Goal: Task Accomplishment & Management: Use online tool/utility

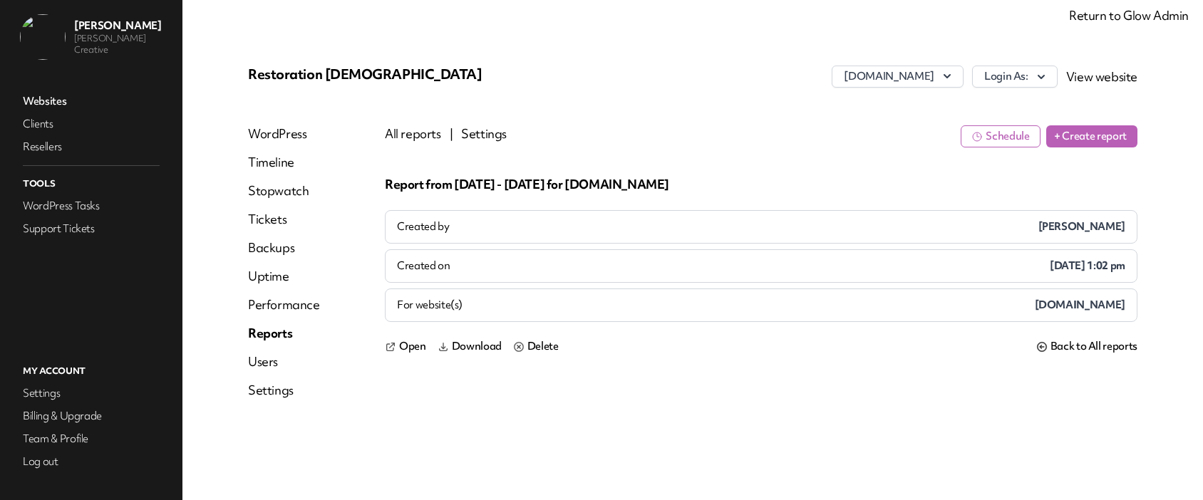
click at [415, 138] on button "All reports" at bounding box center [413, 133] width 56 height 17
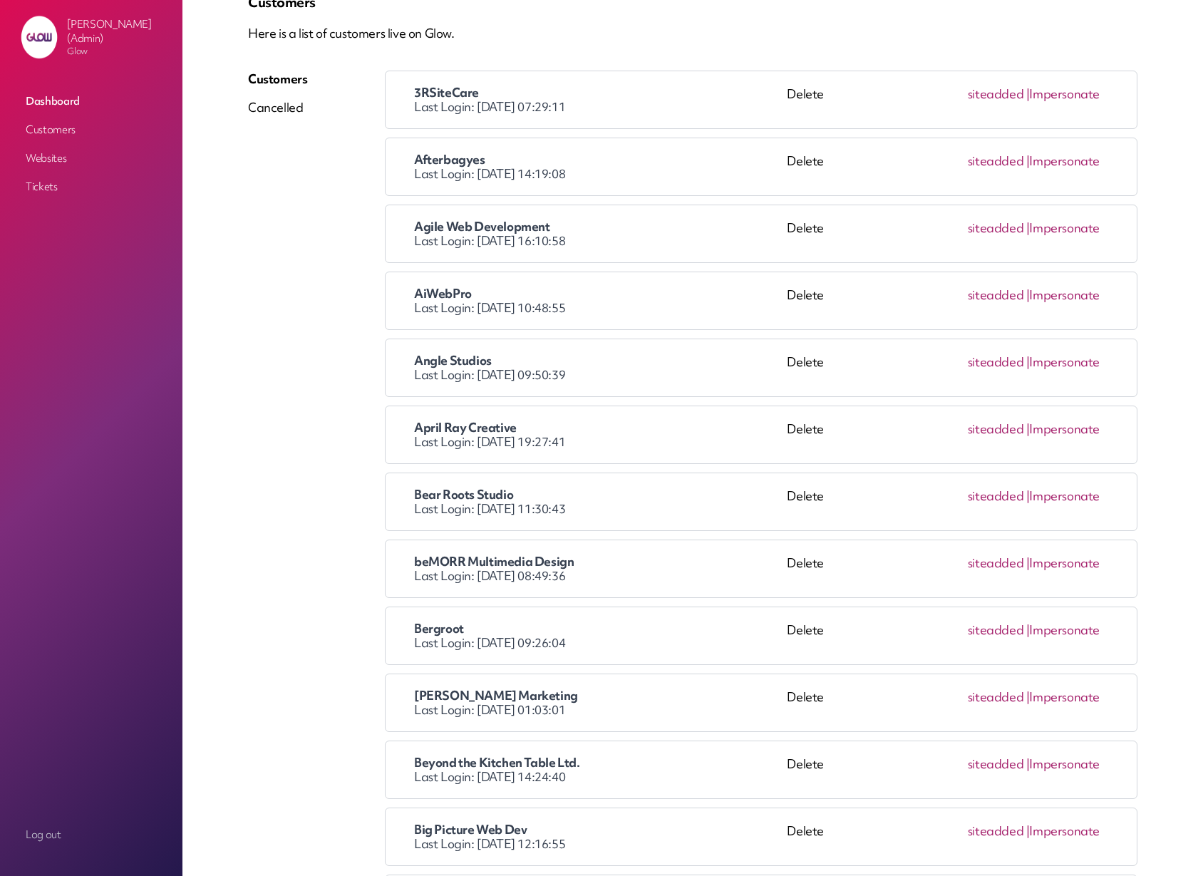
scroll to position [2877, 0]
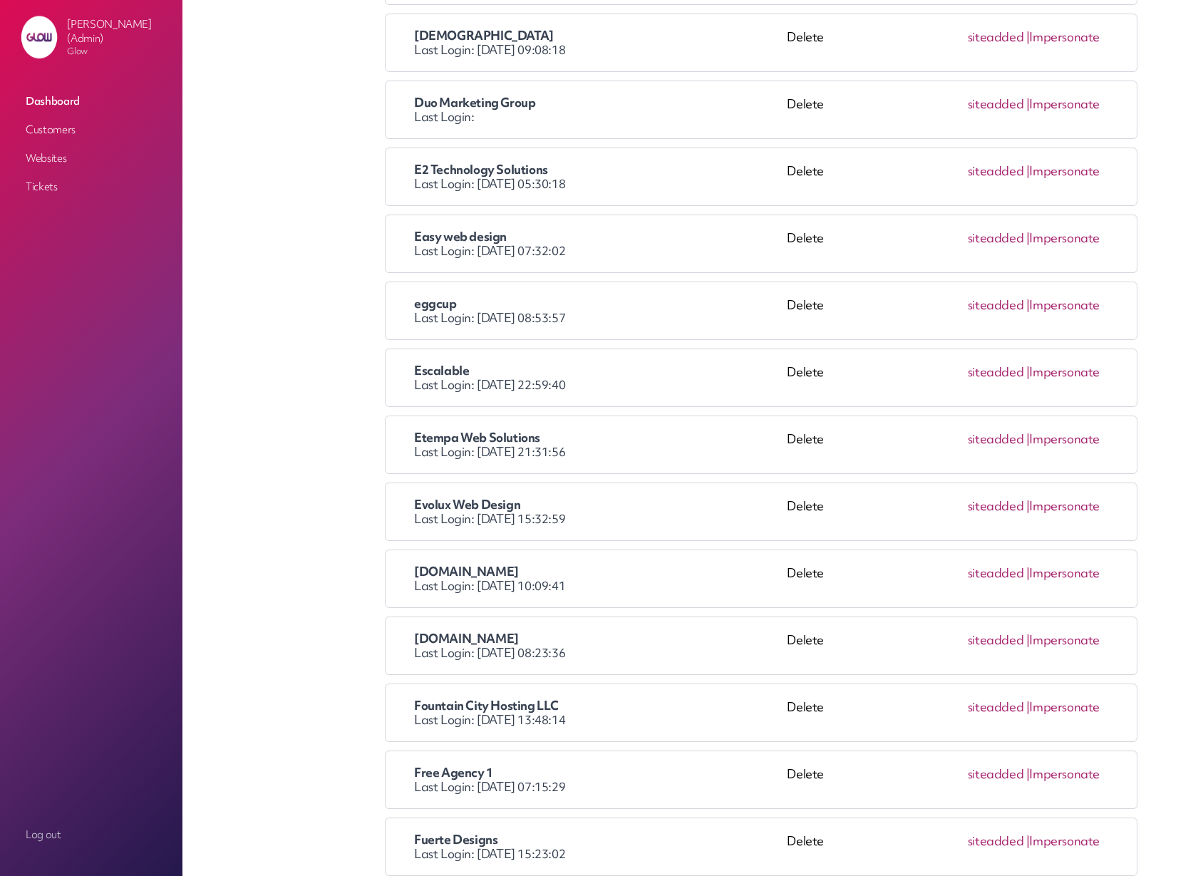
click at [1068, 439] on link "Impersonate" at bounding box center [1064, 439] width 71 height 16
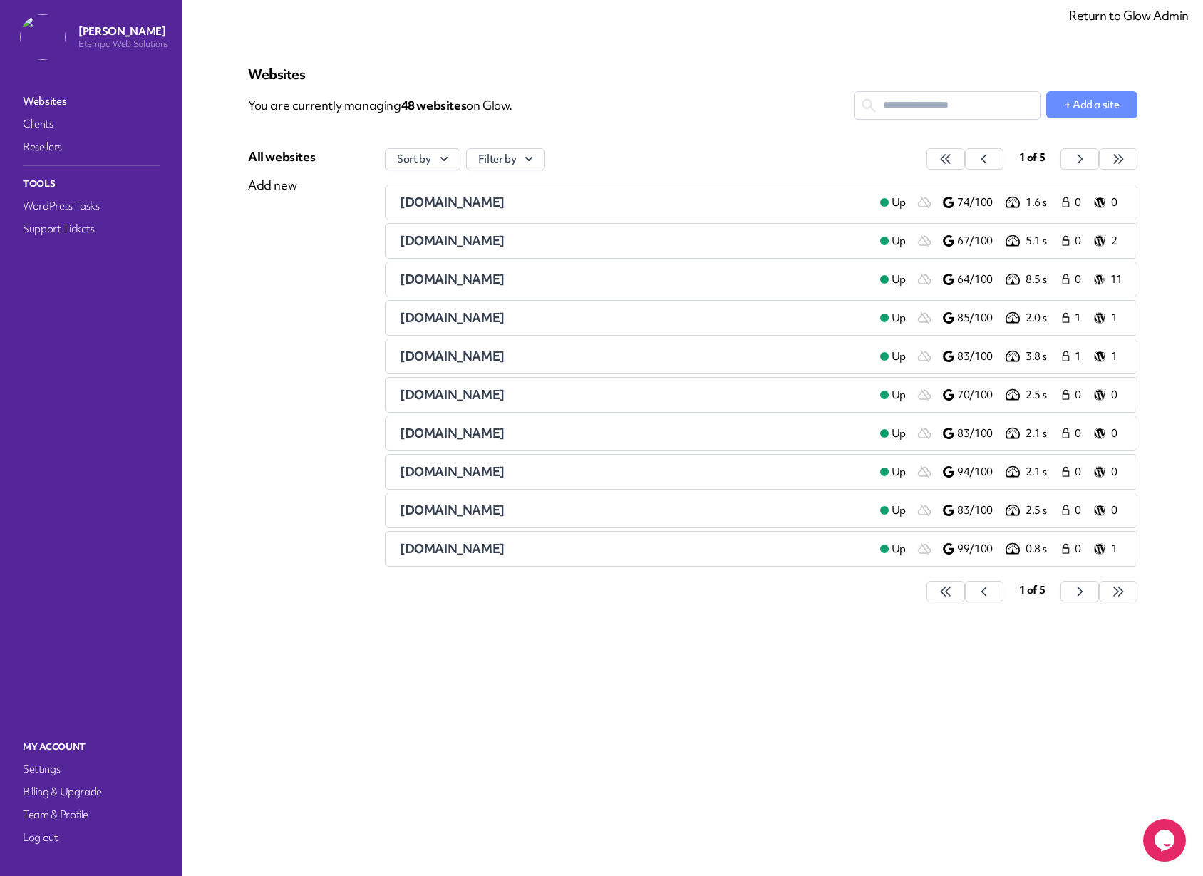
click at [912, 111] on input "text" at bounding box center [947, 105] width 185 height 26
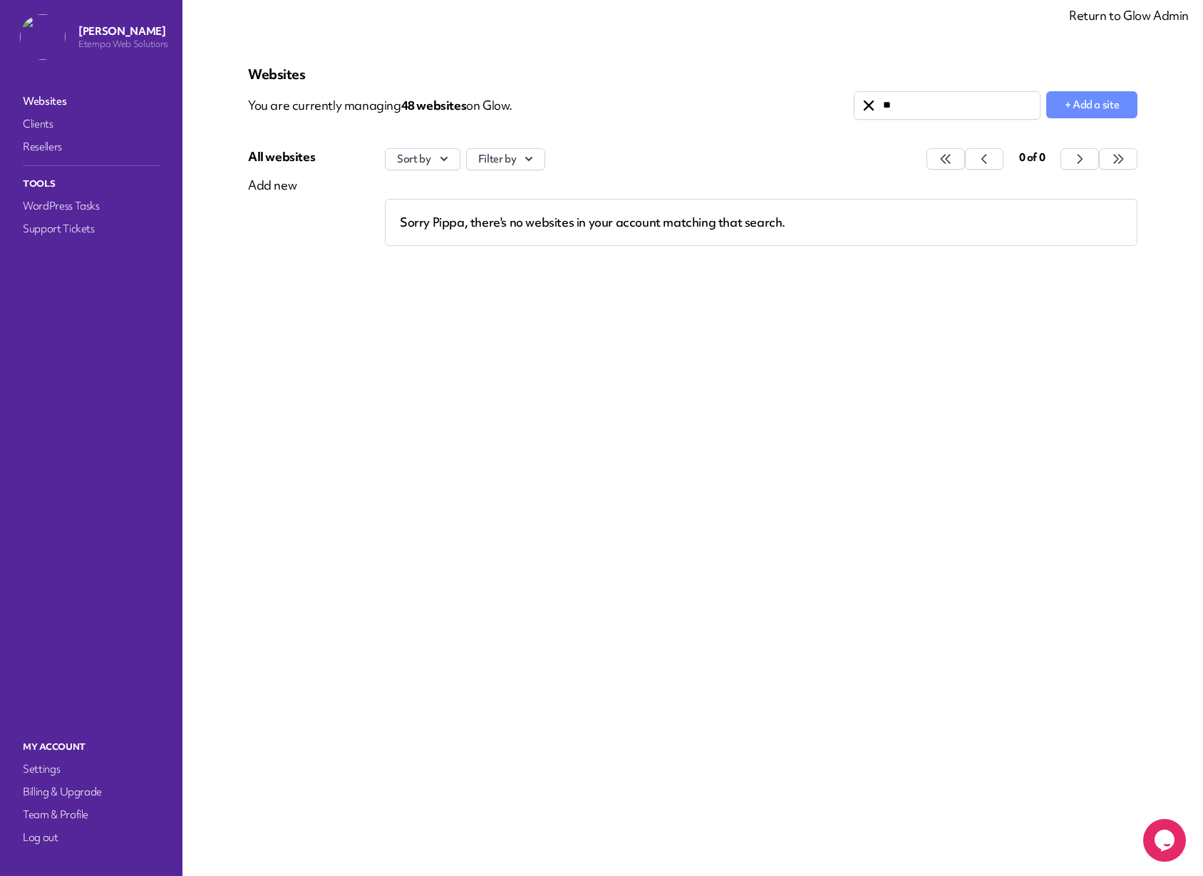
type input "*"
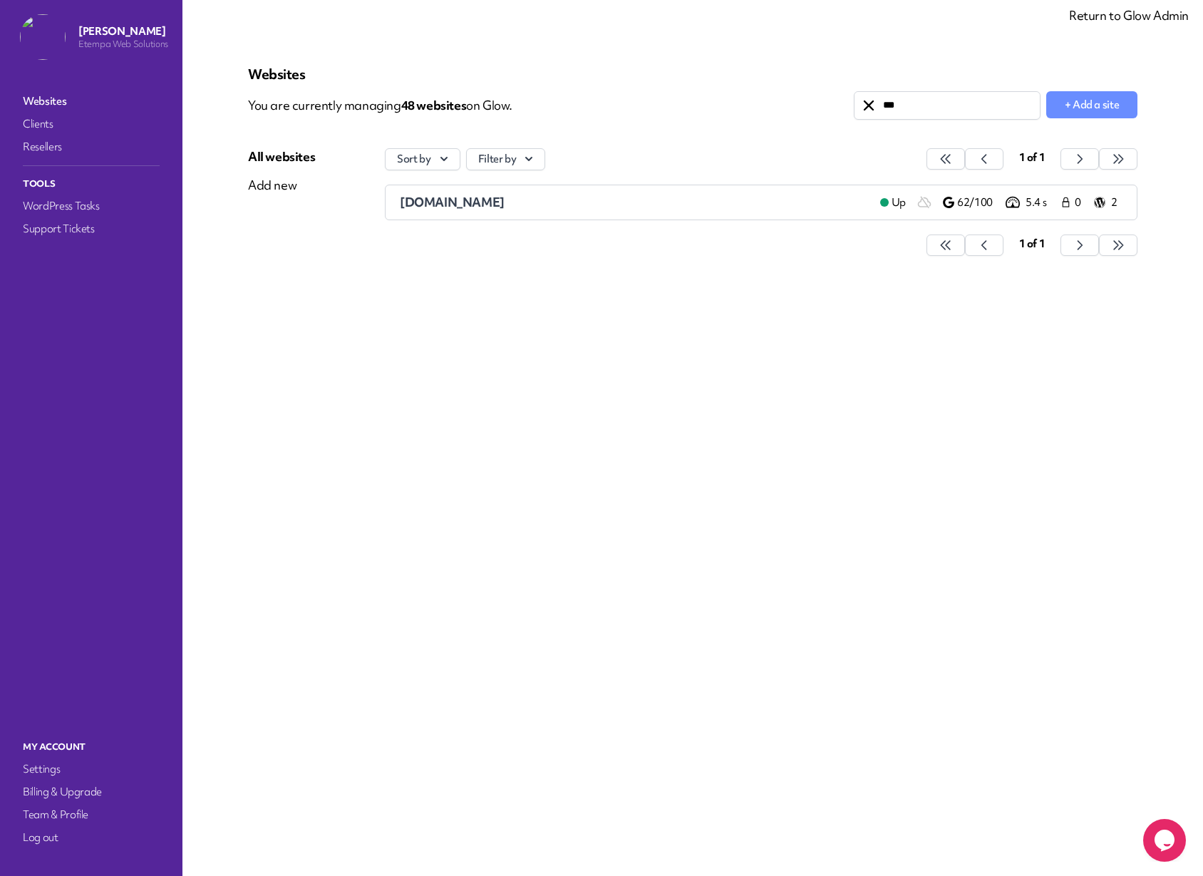
type input "***"
click at [429, 205] on span "ngtc.co.uk" at bounding box center [452, 202] width 105 height 16
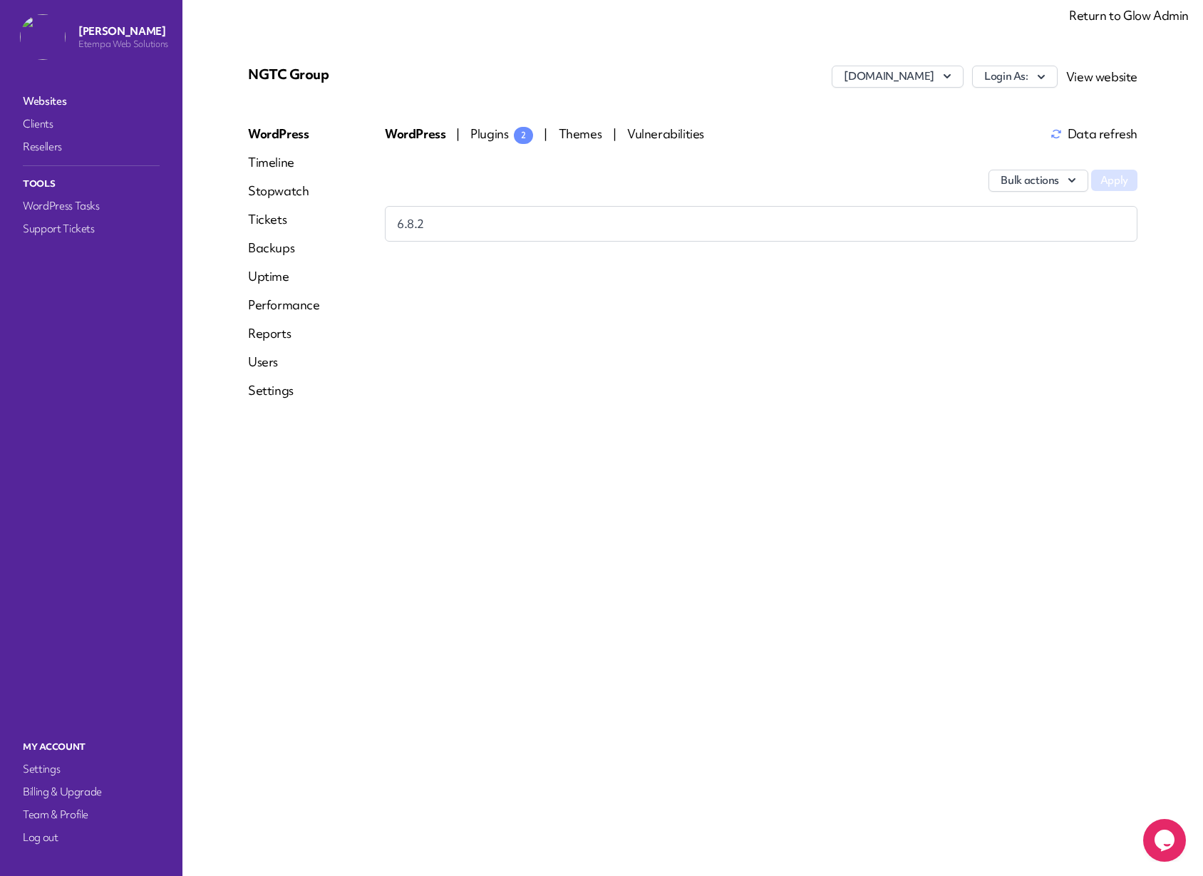
click at [277, 336] on link "Reports" at bounding box center [284, 333] width 72 height 17
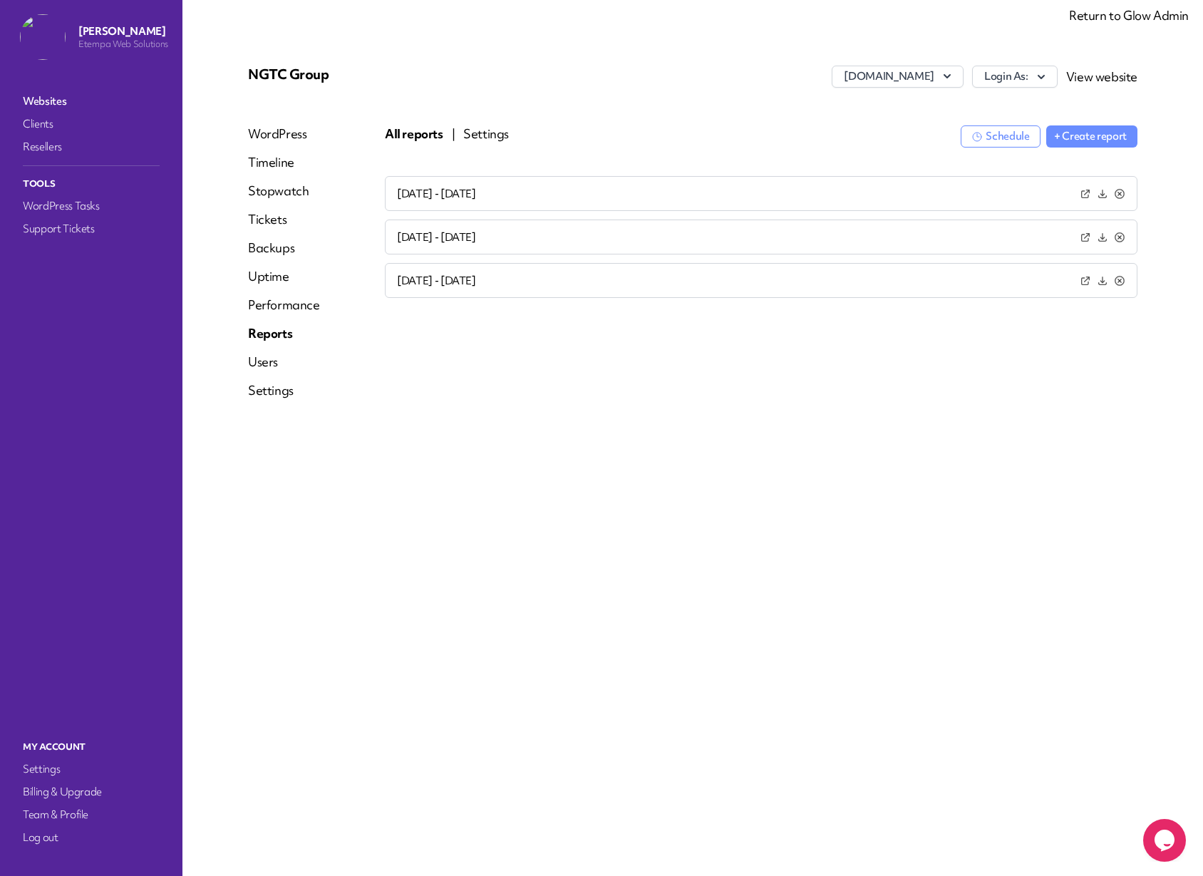
click at [489, 134] on button "Settings" at bounding box center [486, 133] width 46 height 17
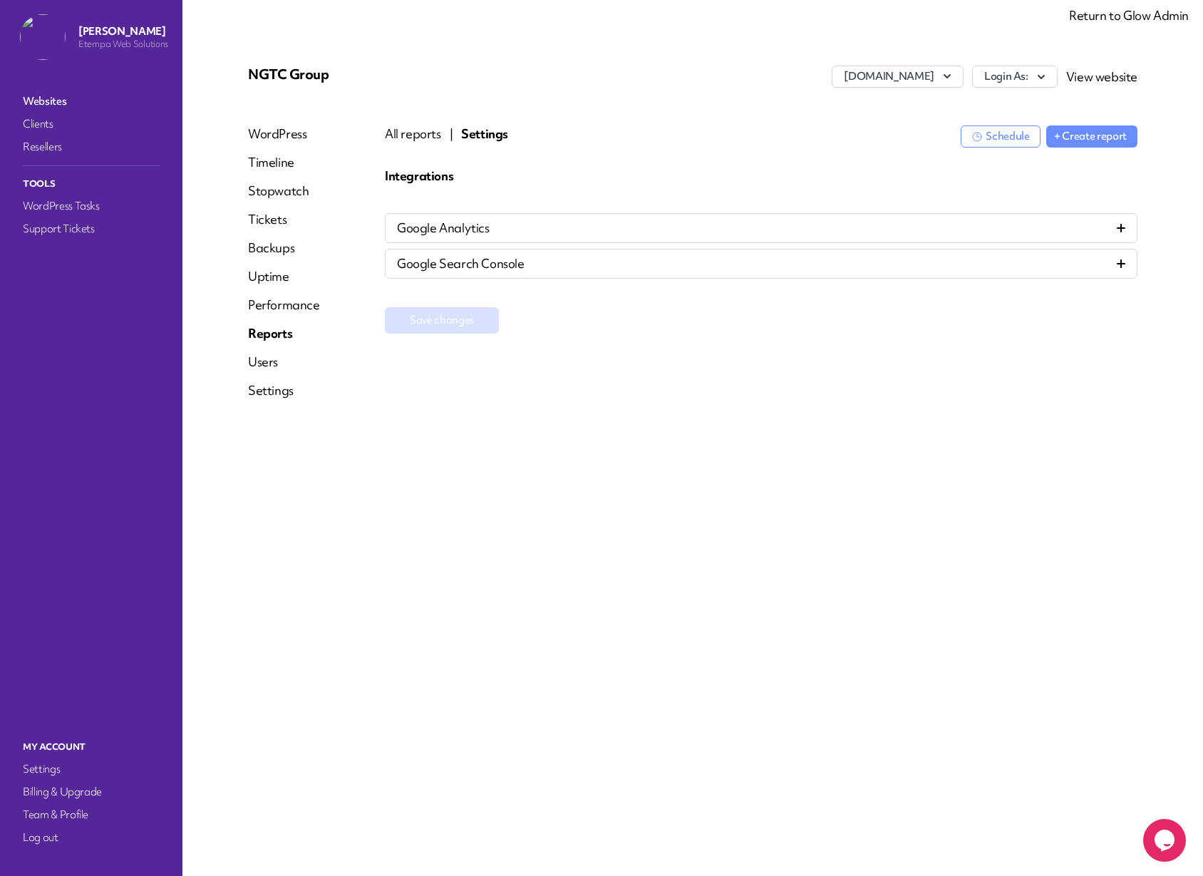
click at [1123, 227] on icon at bounding box center [1121, 228] width 9 height 9
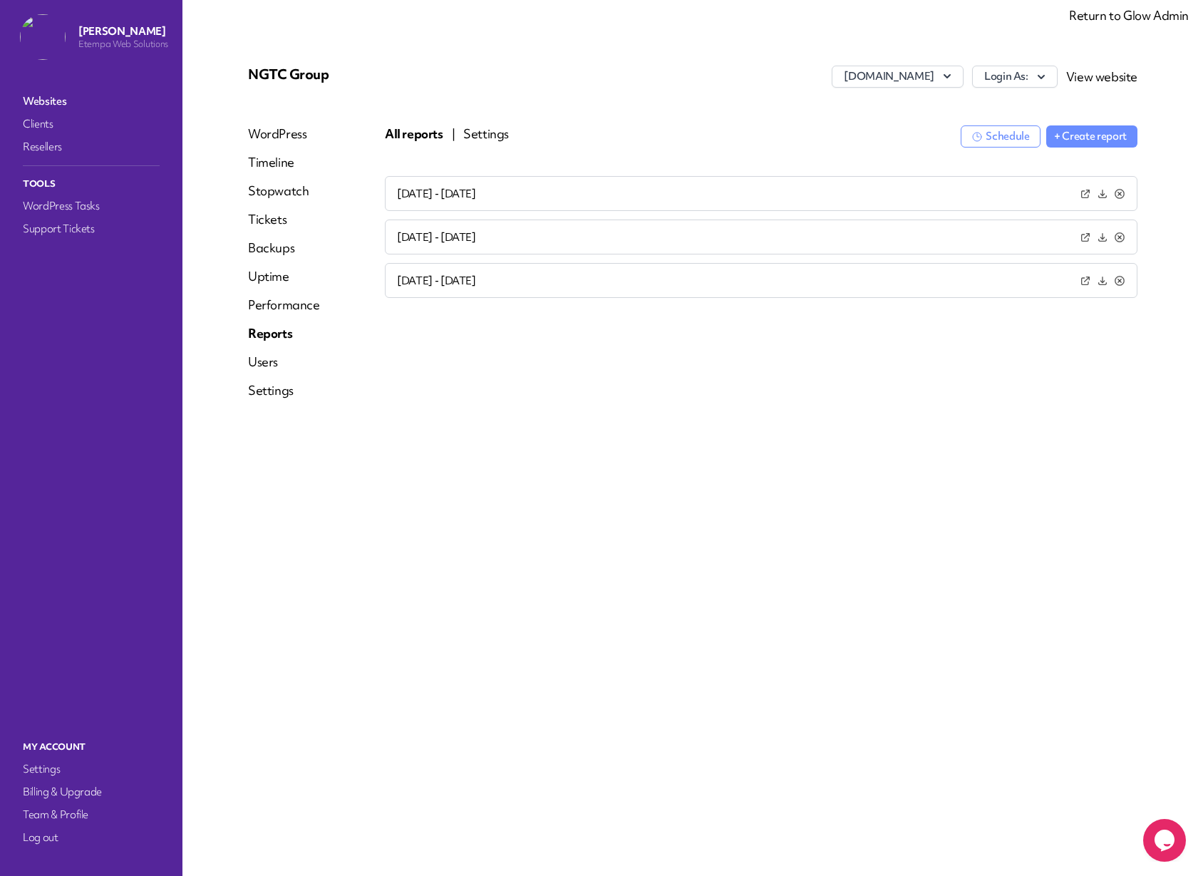
click at [483, 132] on button "Settings" at bounding box center [486, 133] width 46 height 17
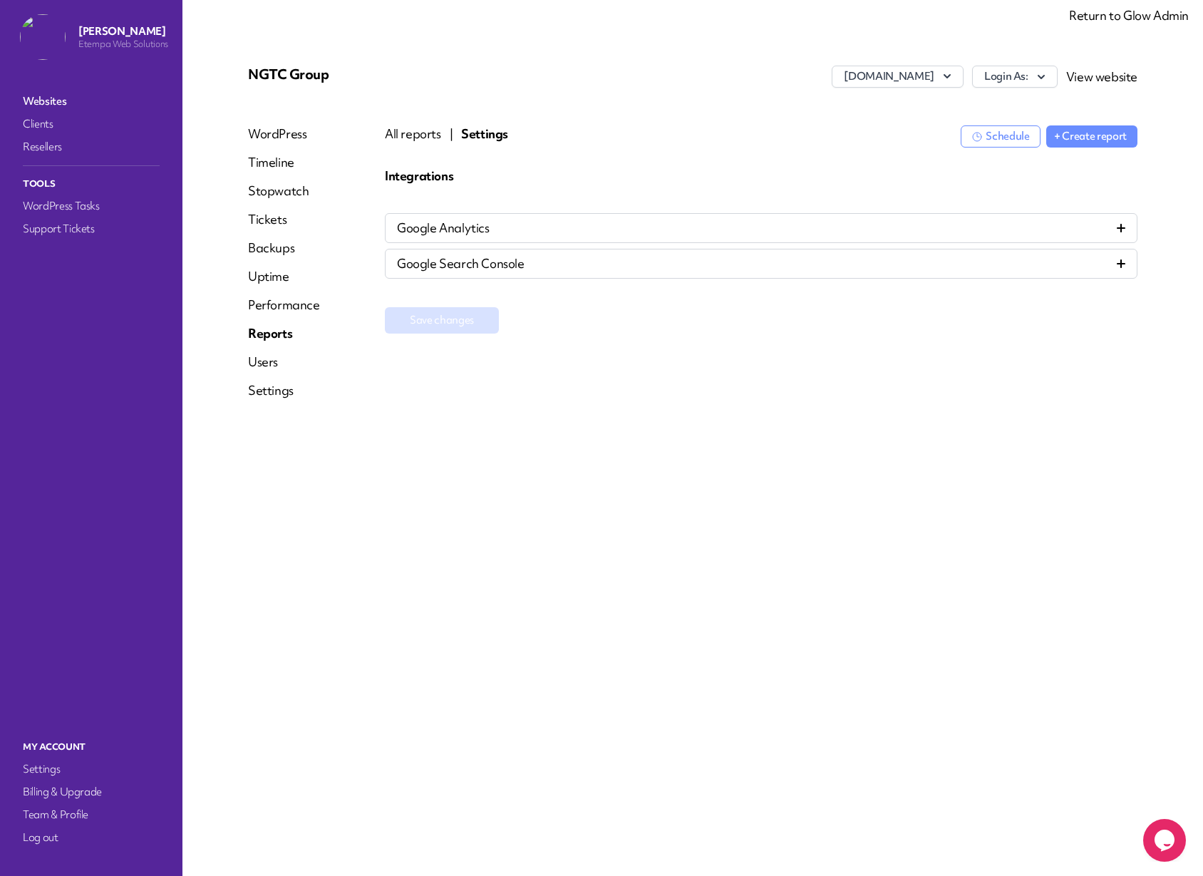
click at [1124, 226] on icon at bounding box center [1121, 228] width 9 height 9
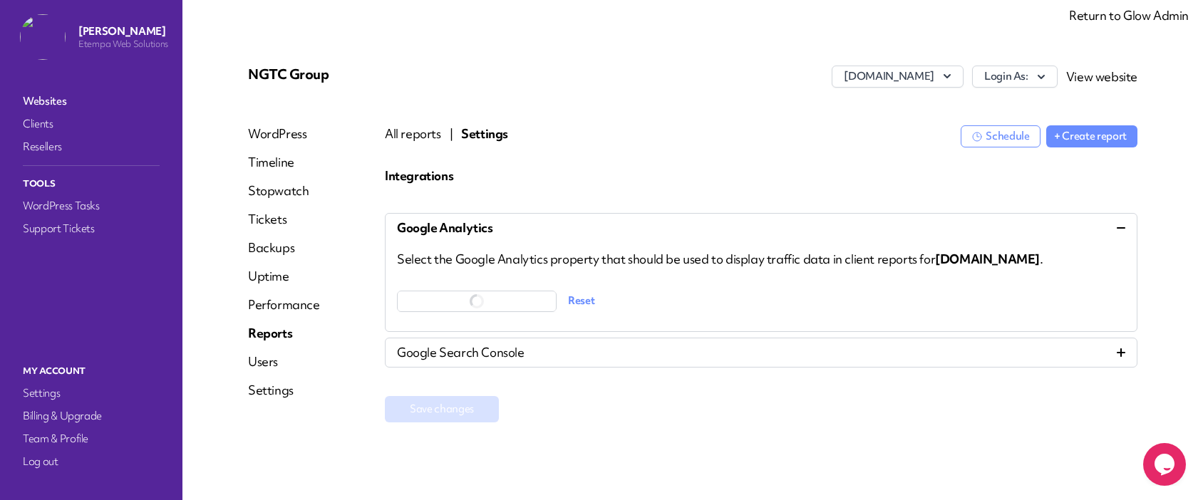
click at [639, 473] on main "NGTC Group www.ngtc.co.uk Login As: View website WordPress Timeline Stopwatch T…" at bounding box center [693, 250] width 1021 height 500
click at [769, 411] on div "Save changes" at bounding box center [761, 409] width 753 height 26
click at [538, 302] on icon "button" at bounding box center [539, 301] width 19 height 19
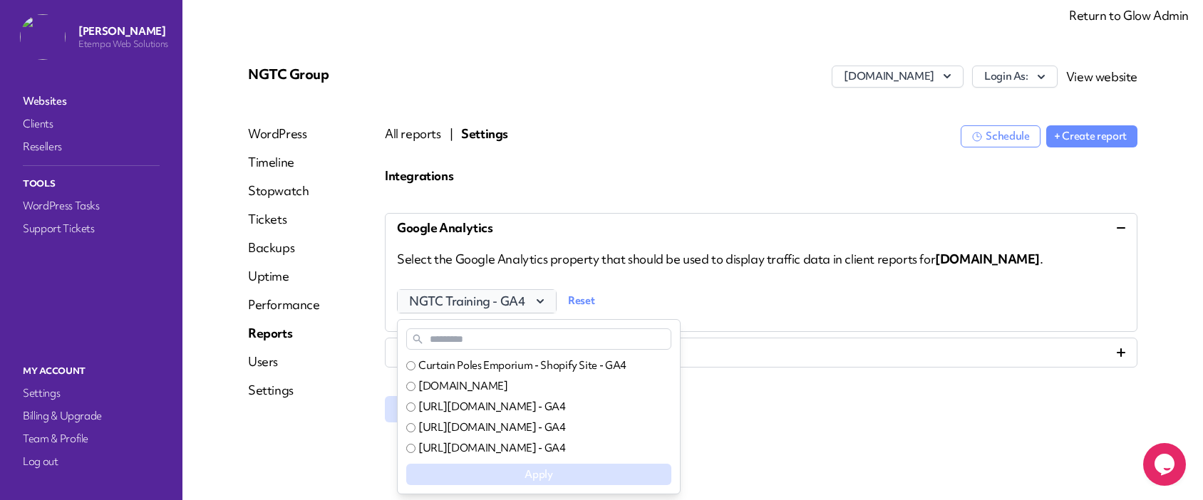
click at [538, 302] on icon "button" at bounding box center [540, 301] width 20 height 20
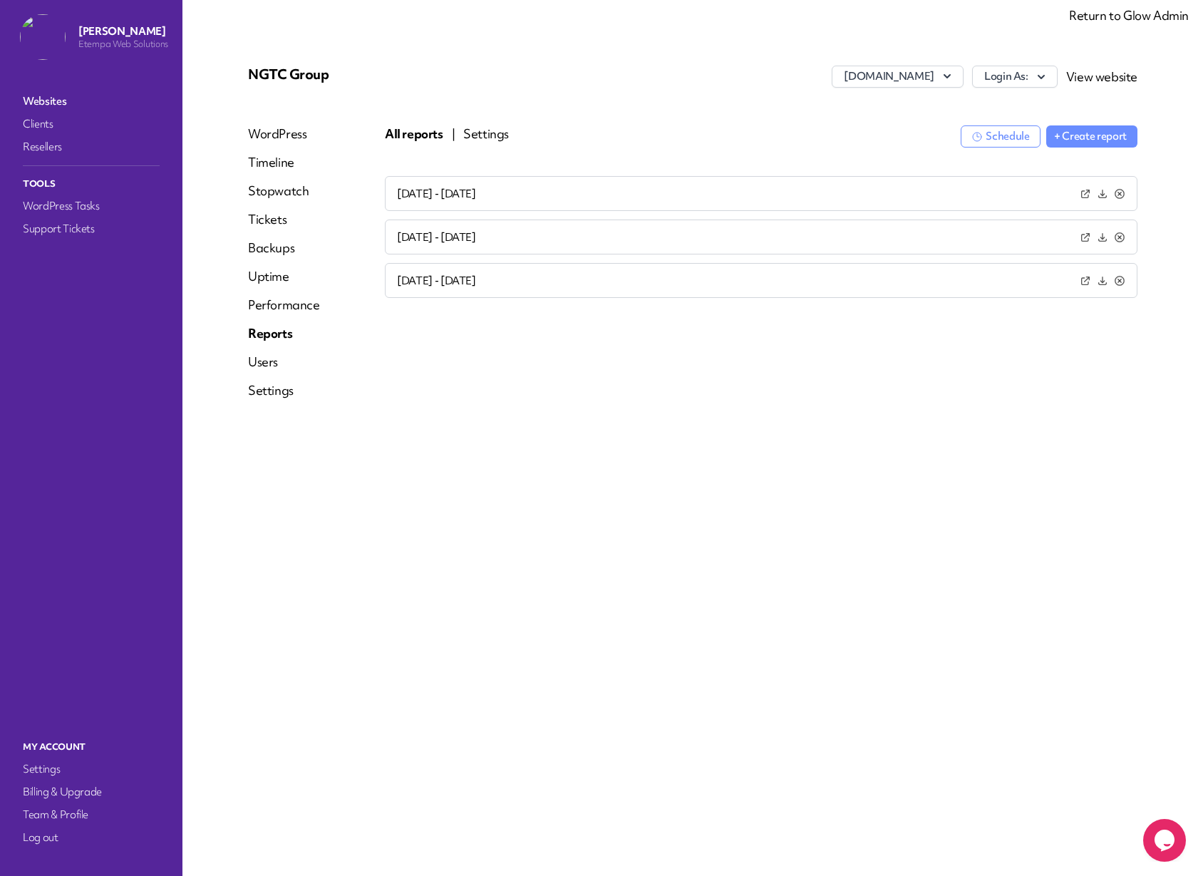
click at [475, 125] on button "Settings" at bounding box center [486, 133] width 46 height 17
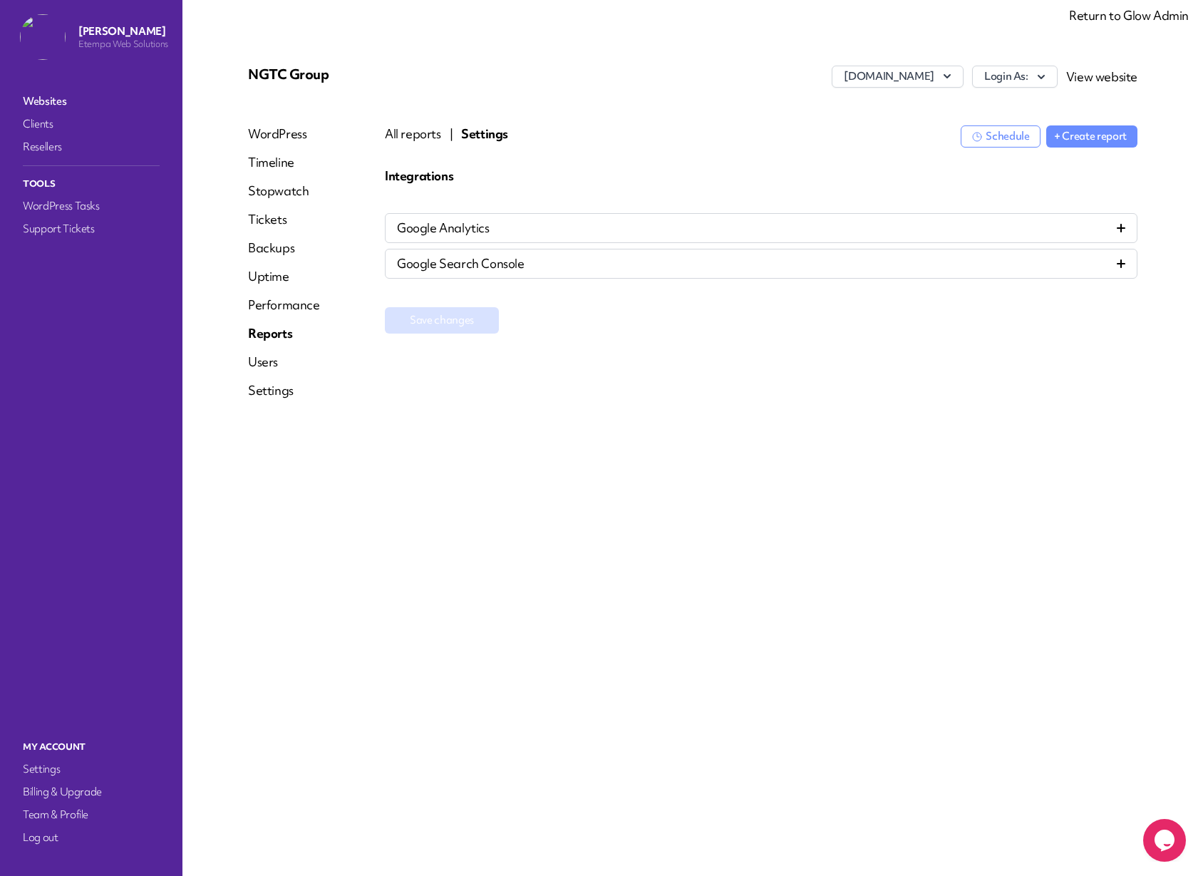
click at [737, 213] on div "Google Analytics" at bounding box center [761, 228] width 753 height 30
click at [1104, 229] on div "Google Analytics" at bounding box center [761, 228] width 729 height 17
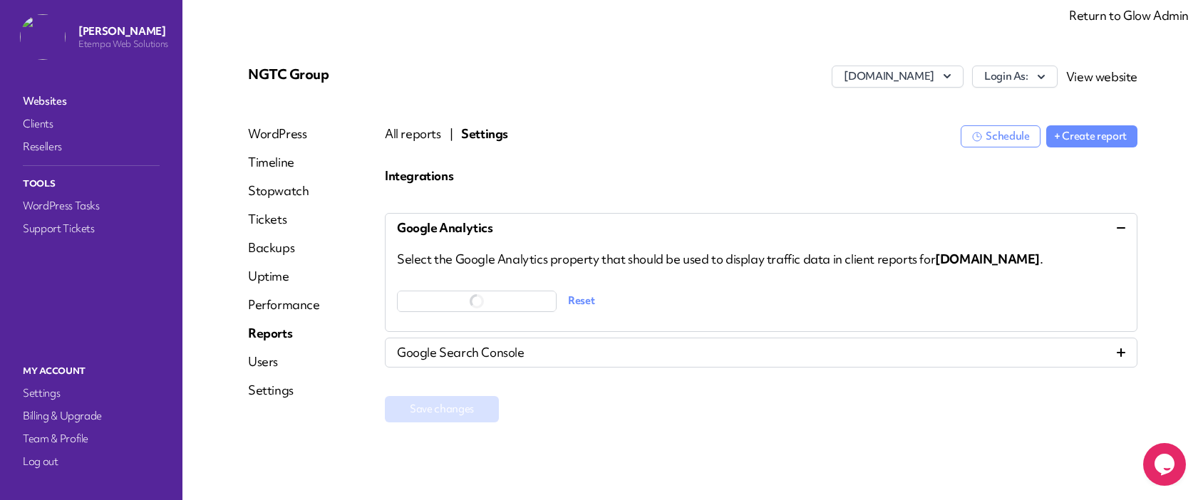
click at [498, 448] on div "Integrations Google Analytics Select the Google Analytics property that should …" at bounding box center [761, 316] width 753 height 297
click at [642, 397] on div "Save changes" at bounding box center [761, 409] width 753 height 26
click at [538, 304] on icon "button" at bounding box center [541, 302] width 16 height 16
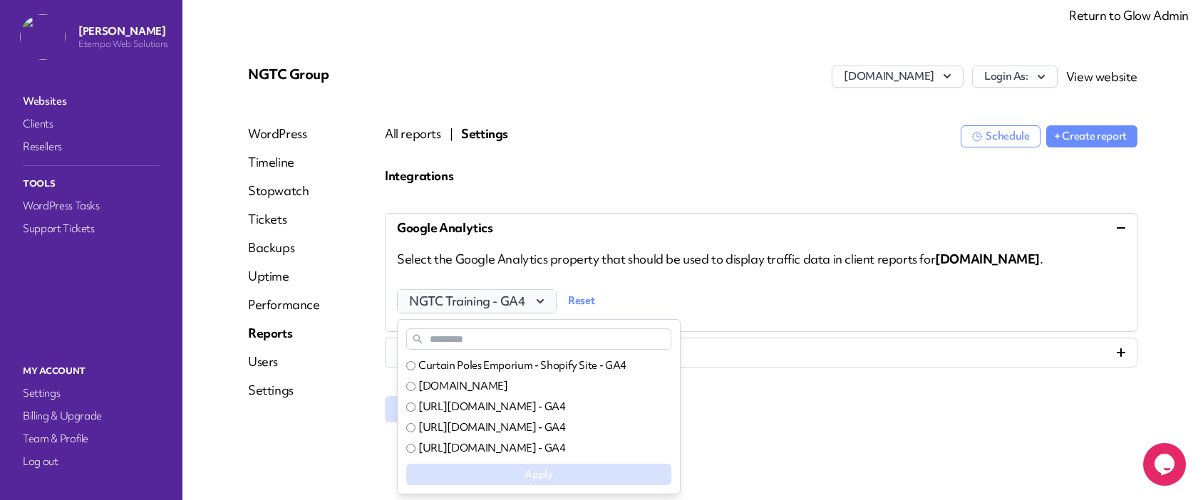
click at [536, 301] on icon "button" at bounding box center [541, 302] width 16 height 16
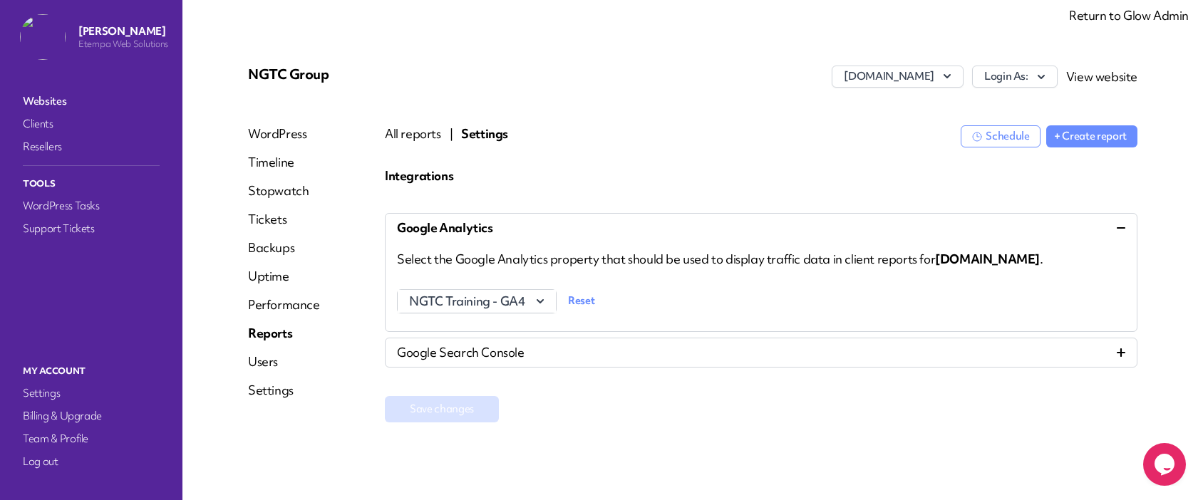
click at [717, 431] on div "Integrations Google Analytics Select the Google Analytics property that should …" at bounding box center [761, 316] width 753 height 297
click at [736, 392] on div "Integrations Google Analytics Select the Google Analytics property that should …" at bounding box center [761, 295] width 753 height 255
click at [498, 307] on span "NGTC Training - GA4" at bounding box center [476, 301] width 135 height 17
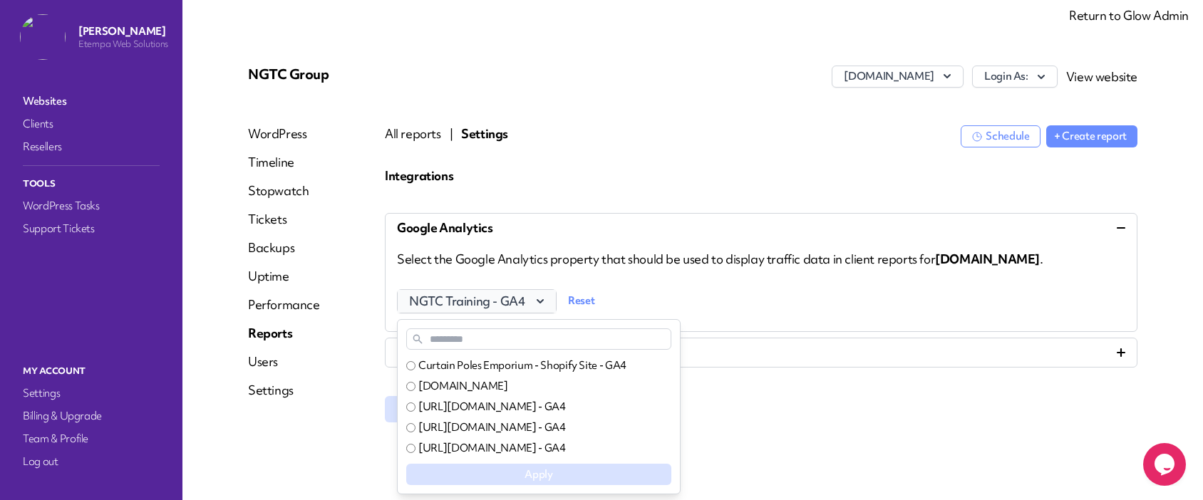
click at [519, 304] on span "NGTC Training - GA4" at bounding box center [476, 301] width 135 height 17
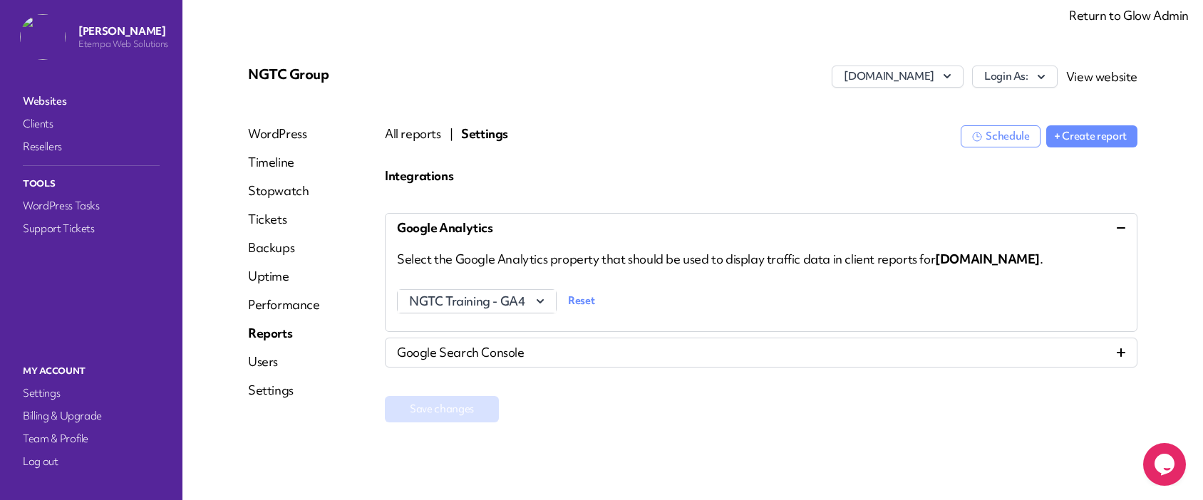
click at [398, 133] on button "All reports" at bounding box center [413, 133] width 56 height 17
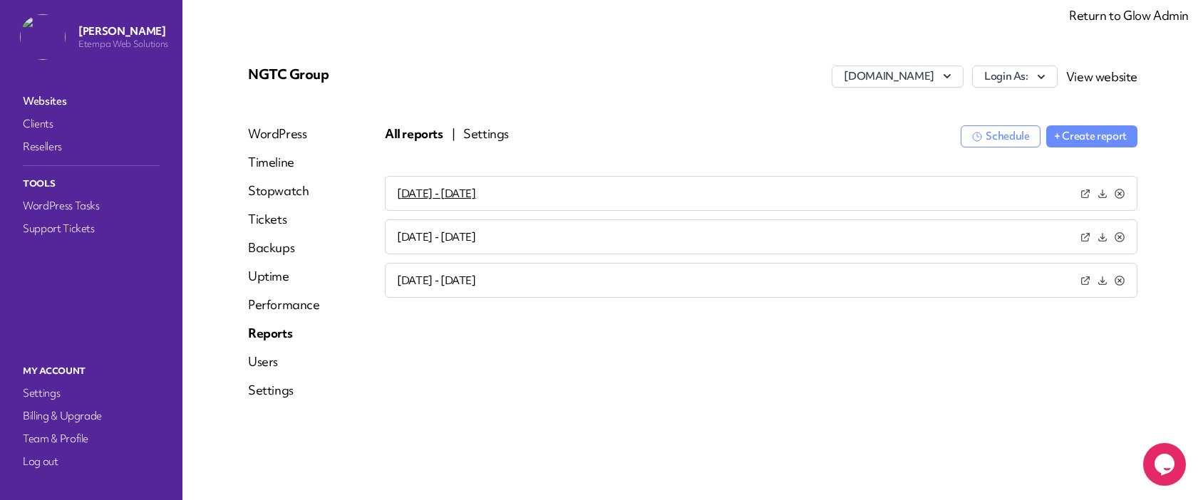
click at [453, 190] on button "[DATE] - [DATE]" at bounding box center [436, 194] width 79 height 15
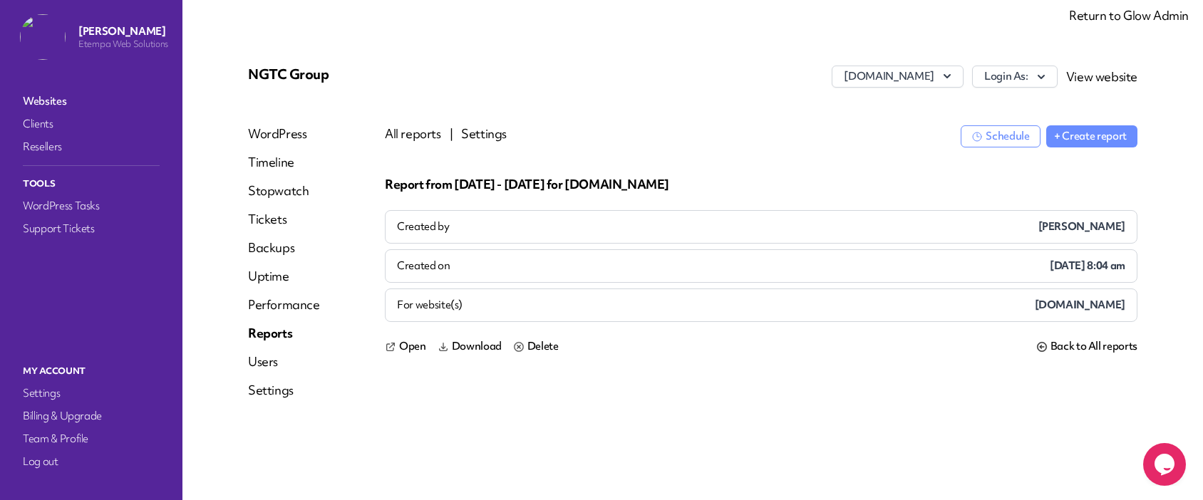
click at [415, 135] on button "All reports" at bounding box center [413, 133] width 56 height 17
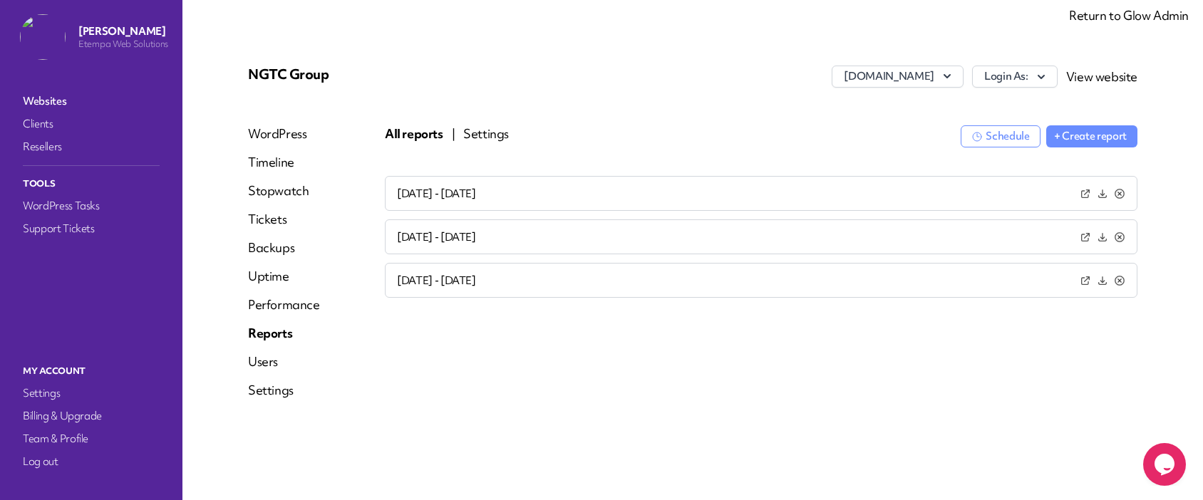
click at [1084, 193] on icon at bounding box center [1085, 193] width 11 height 11
click at [687, 352] on div "Jul 2nd 2025 - Aug 1st 2025 Jun 2nd 2025 - Jul 1st 2025 May 2nd 2025 - Jun 1st …" at bounding box center [761, 318] width 753 height 285
click at [433, 190] on button "[DATE] - [DATE]" at bounding box center [436, 194] width 79 height 15
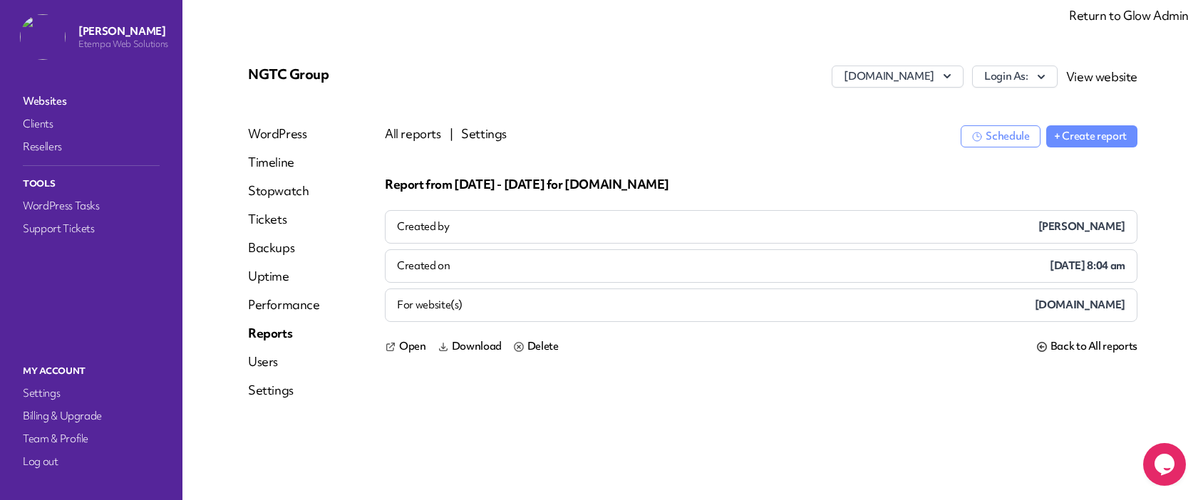
click at [420, 136] on button "All reports" at bounding box center [413, 133] width 56 height 17
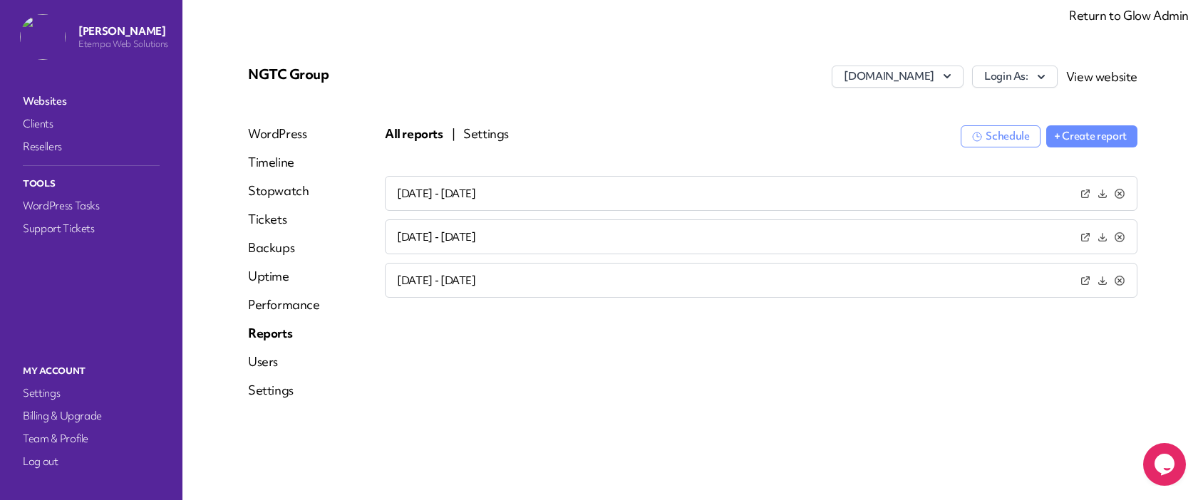
click at [1087, 142] on button "+ Create report" at bounding box center [1092, 136] width 91 height 22
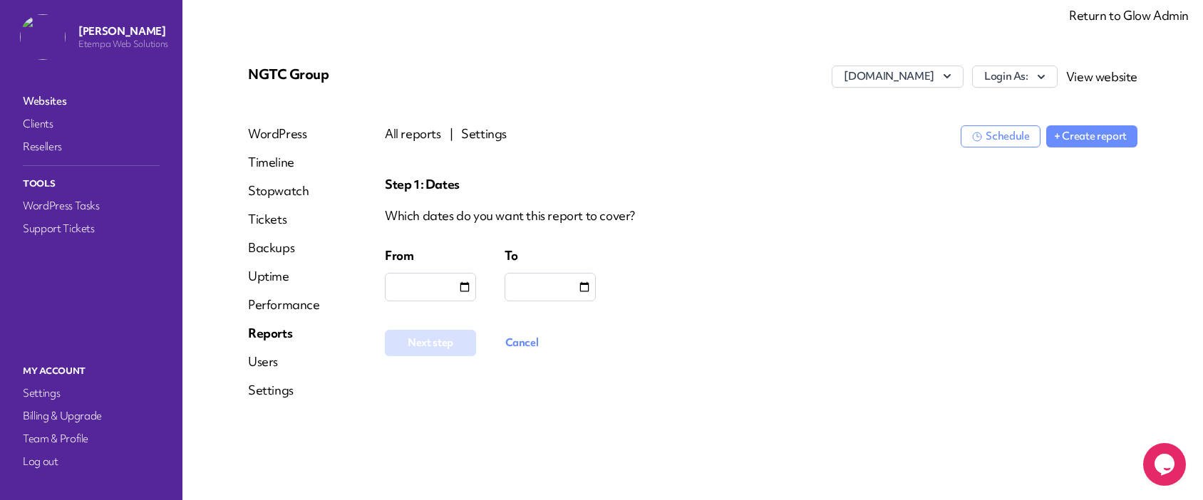
click at [446, 290] on div at bounding box center [430, 287] width 91 height 29
type input "**********"
click at [561, 293] on div at bounding box center [550, 287] width 91 height 29
type input "**********"
drag, startPoint x: 731, startPoint y: 356, endPoint x: 671, endPoint y: 357, distance: 59.9
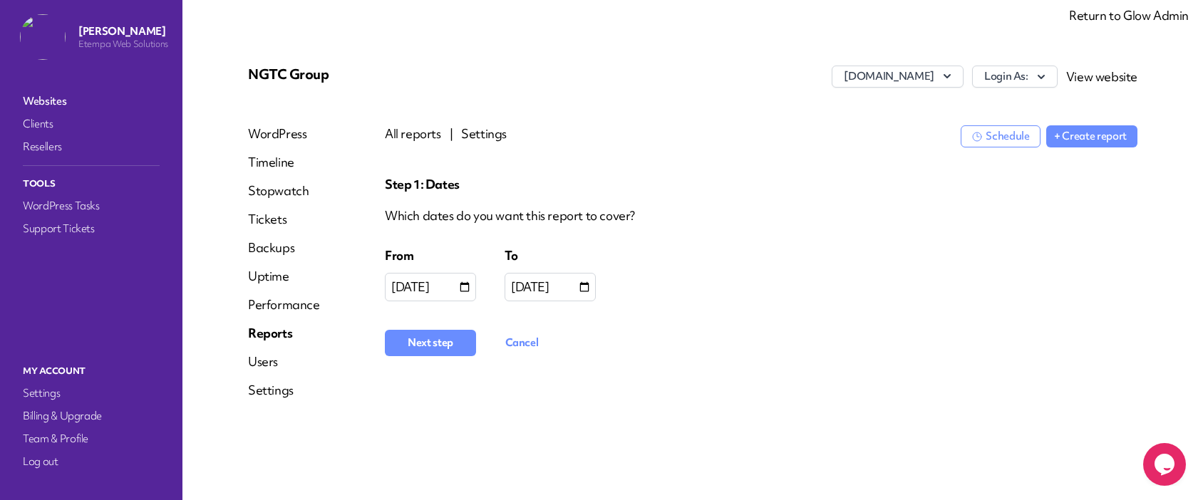
click at [731, 356] on div "**********" at bounding box center [761, 318] width 753 height 285
click at [442, 349] on button "Next step" at bounding box center [430, 343] width 91 height 26
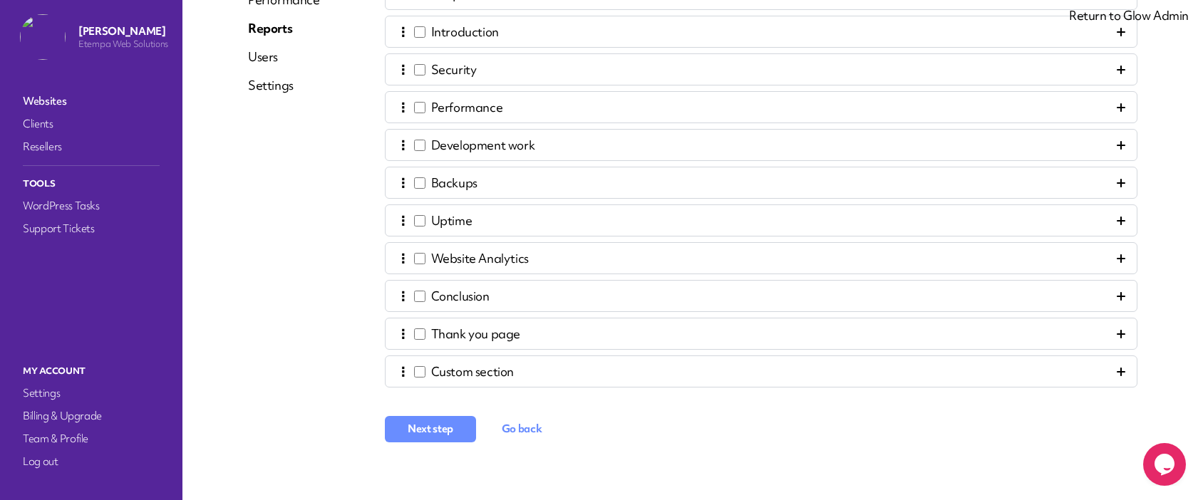
scroll to position [313, 0]
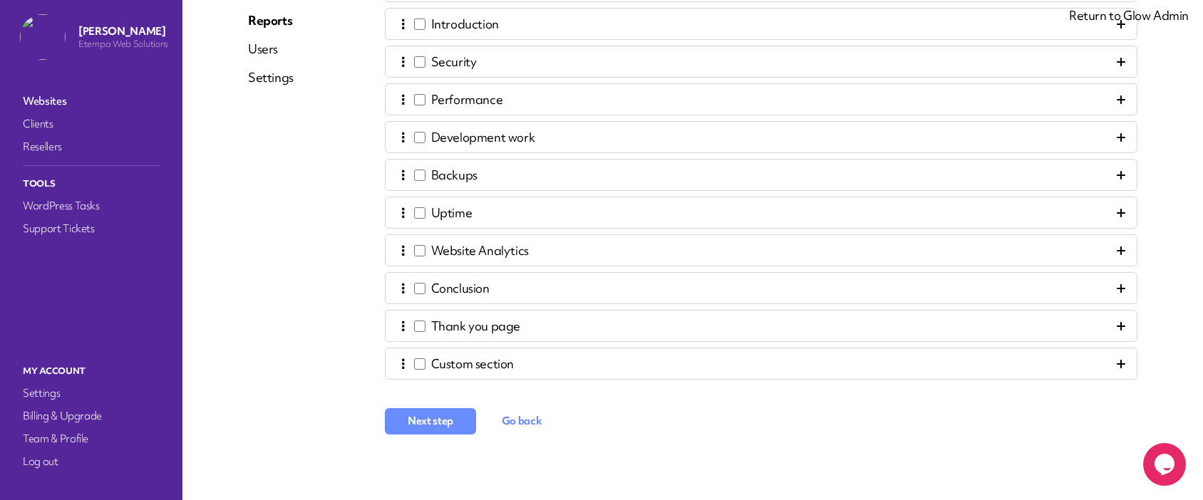
click at [429, 418] on span "Next step" at bounding box center [431, 421] width 46 height 14
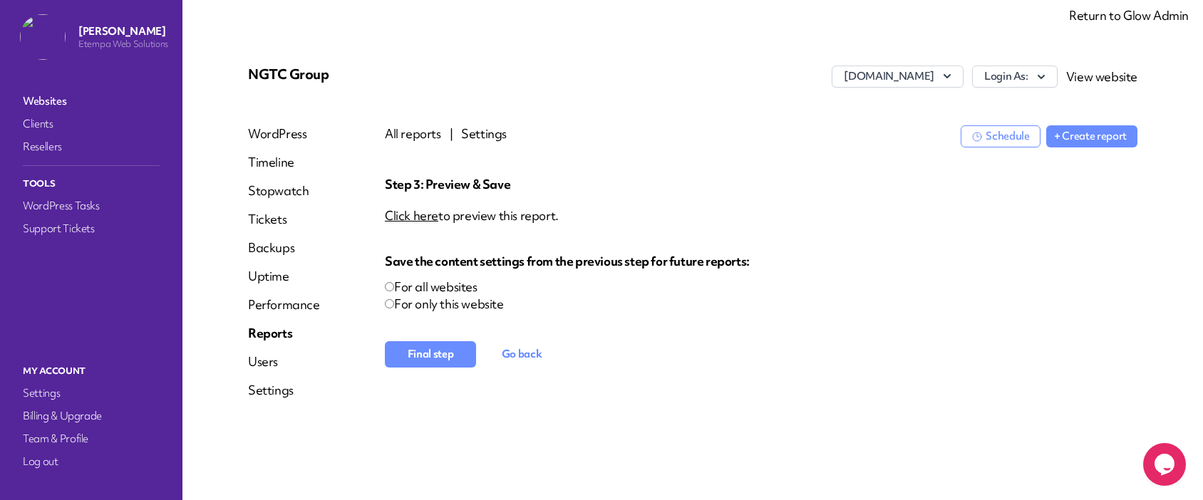
scroll to position [0, 0]
click at [417, 216] on span "Click here" at bounding box center [411, 215] width 53 height 16
click at [44, 91] on link "Websites" at bounding box center [91, 101] width 143 height 20
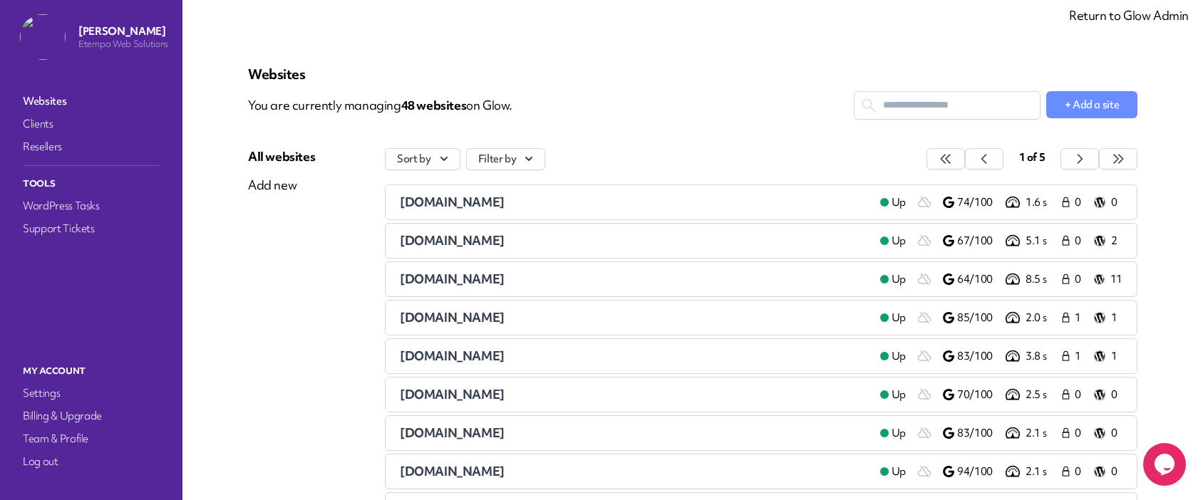
click at [438, 198] on span "ahbrass.co.uk" at bounding box center [452, 202] width 105 height 16
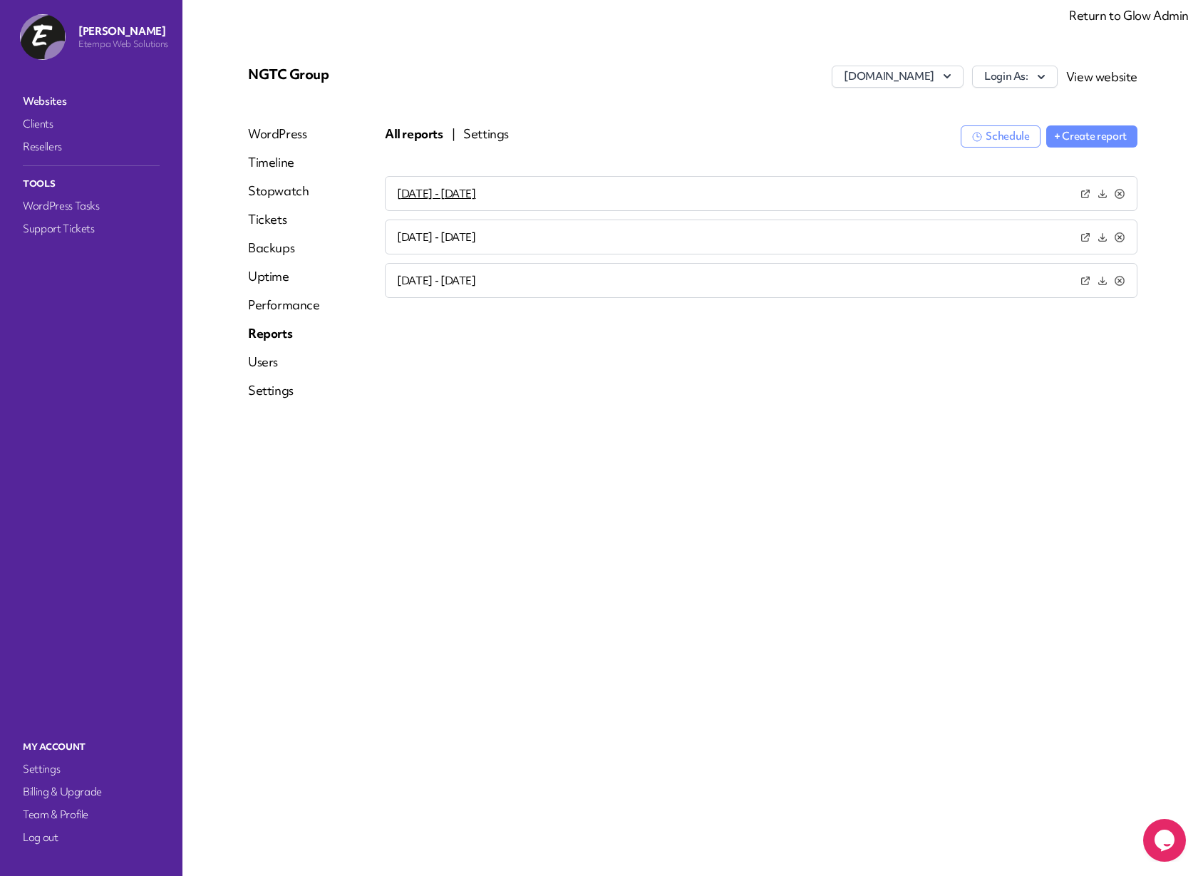
click at [439, 190] on button "[DATE] - [DATE]" at bounding box center [436, 194] width 79 height 15
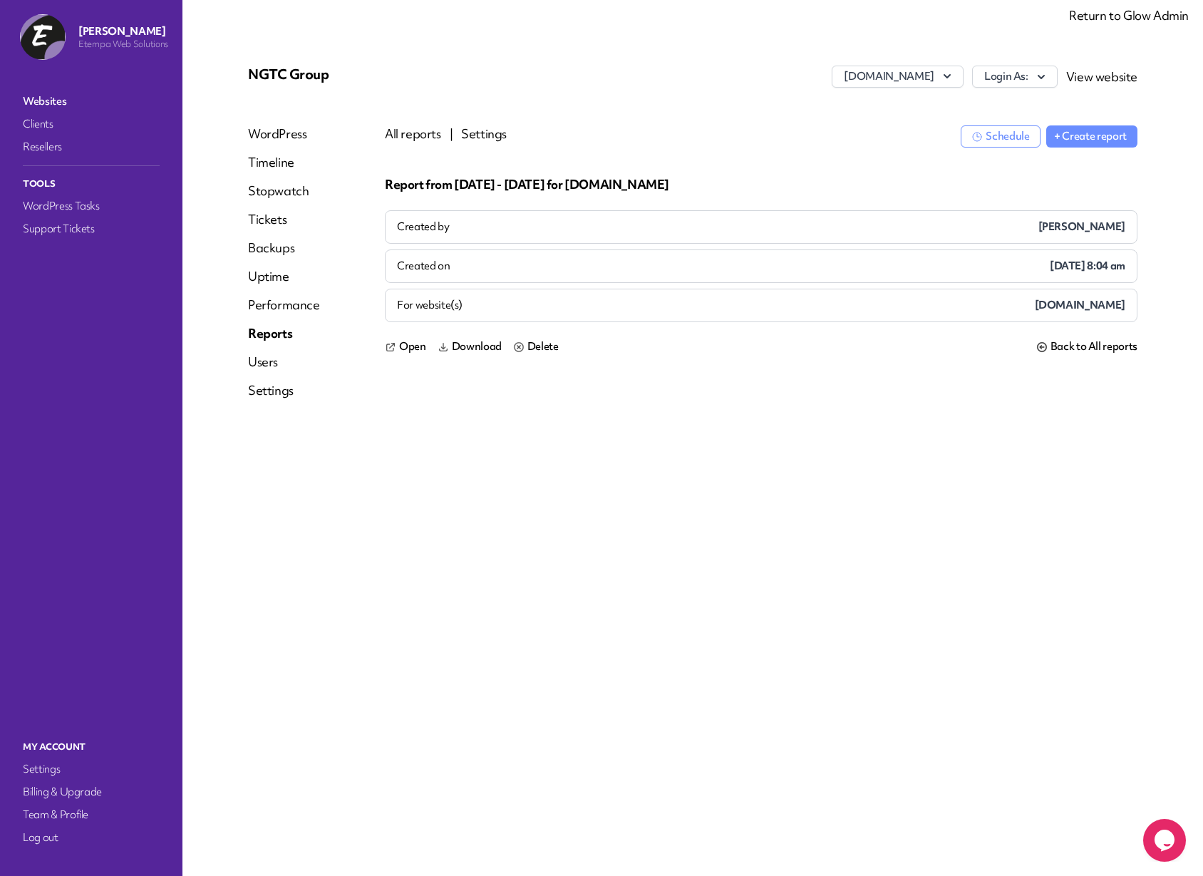
click at [409, 346] on span "Open" at bounding box center [412, 346] width 27 height 15
